Goal: Transaction & Acquisition: Purchase product/service

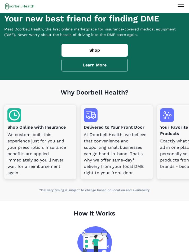
click at [78, 55] on link "Shop" at bounding box center [94, 50] width 66 height 13
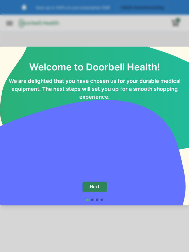
click at [92, 182] on button "Next" at bounding box center [94, 187] width 24 height 11
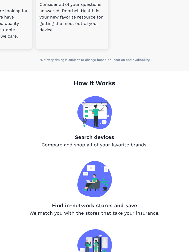
scroll to position [131, 0]
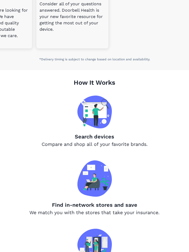
click at [95, 141] on p "Search devices" at bounding box center [94, 137] width 179 height 8
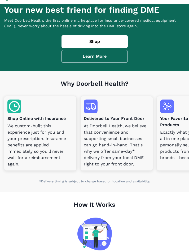
scroll to position [0, 0]
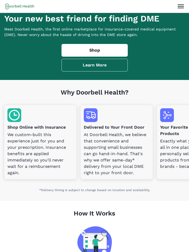
click at [101, 56] on link "Shop" at bounding box center [94, 50] width 66 height 13
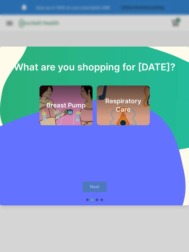
click at [98, 196] on div "Next" at bounding box center [94, 189] width 24 height 15
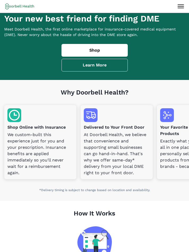
click at [186, 6] on button "Open menu" at bounding box center [180, 6] width 13 height 13
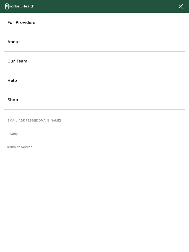
click at [9, 104] on link "Shop" at bounding box center [94, 99] width 180 height 19
